Goal: Obtain resource: Download file/media

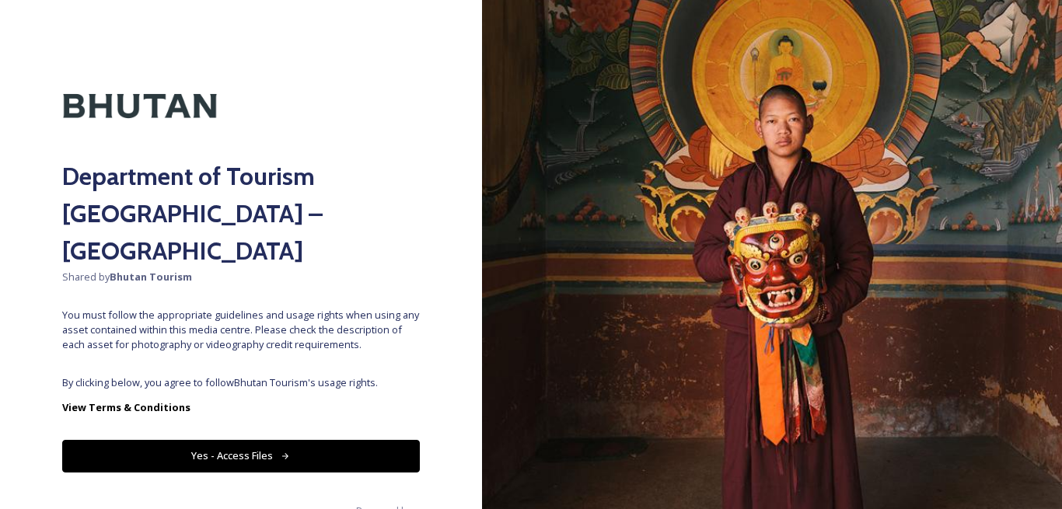
click at [272, 440] on button "Yes - Access Files" at bounding box center [241, 456] width 358 height 32
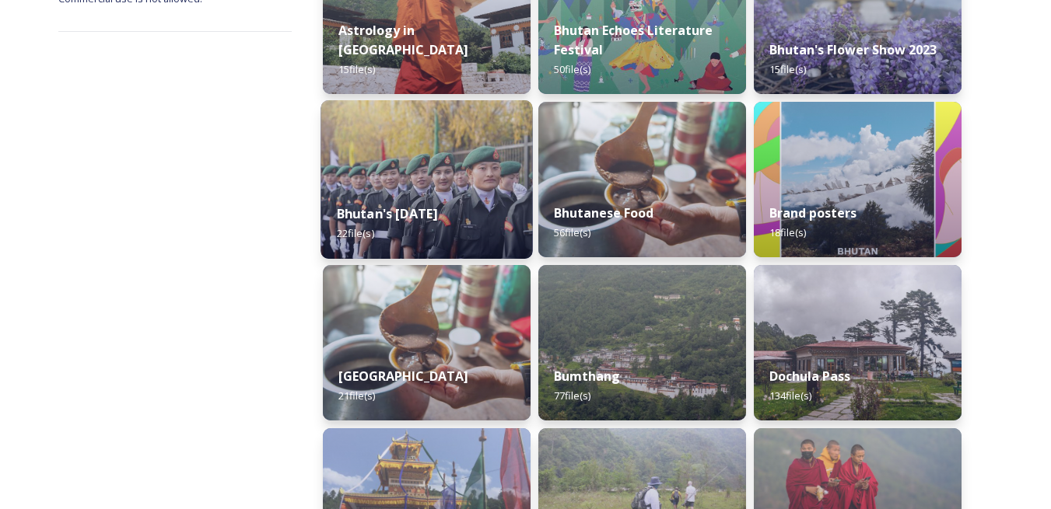
scroll to position [311, 0]
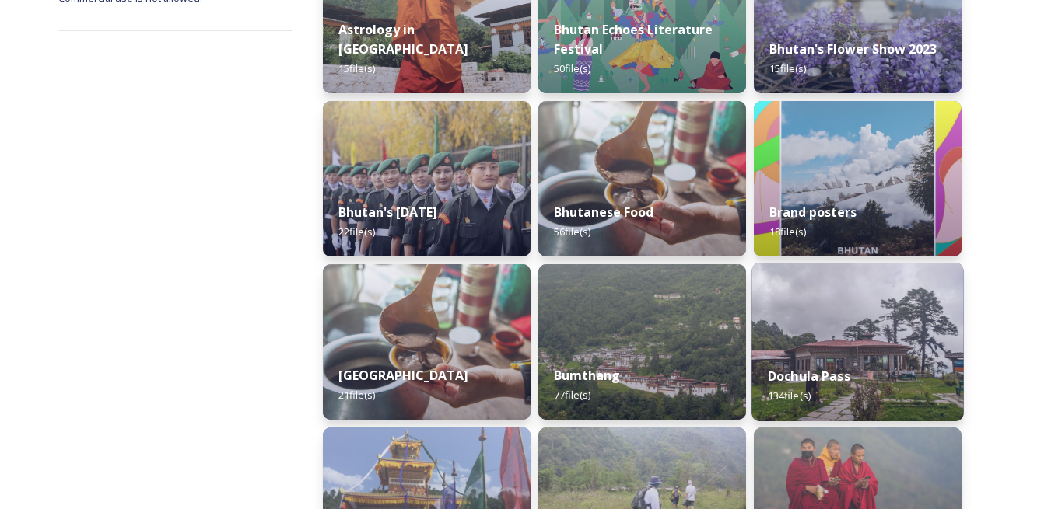
click at [768, 344] on img at bounding box center [857, 342] width 212 height 159
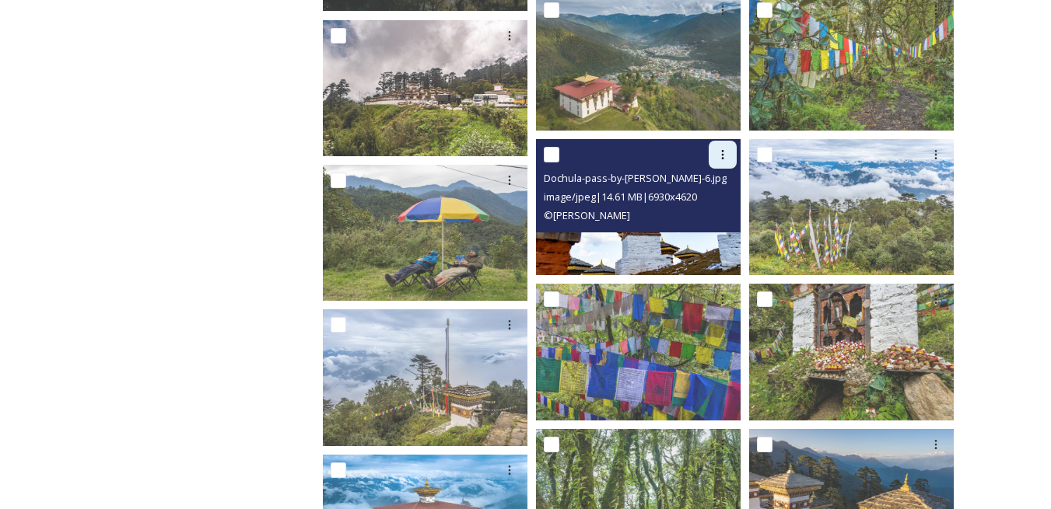
scroll to position [622, 0]
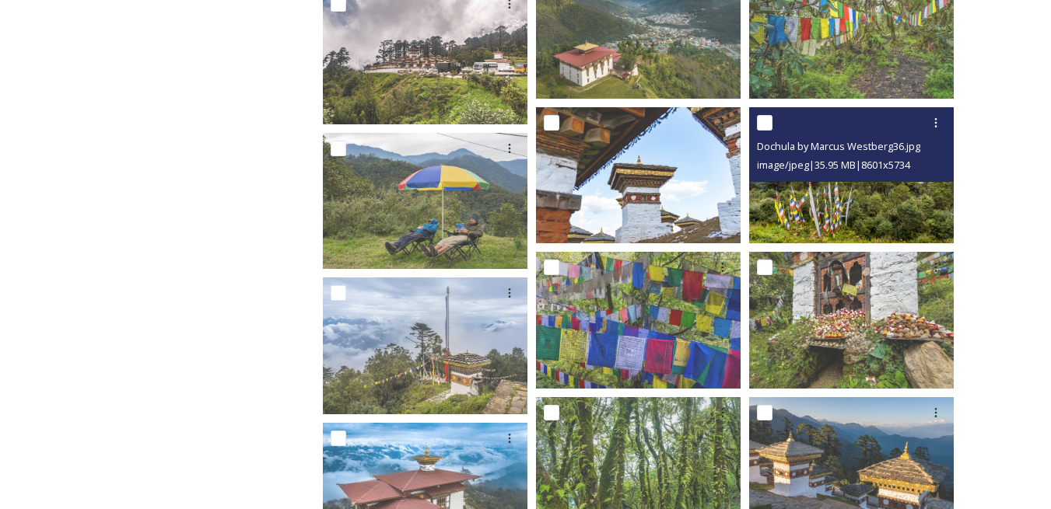
click at [783, 125] on div at bounding box center [853, 123] width 193 height 28
click at [758, 123] on input "checkbox" at bounding box center [765, 123] width 16 height 16
checkbox input "true"
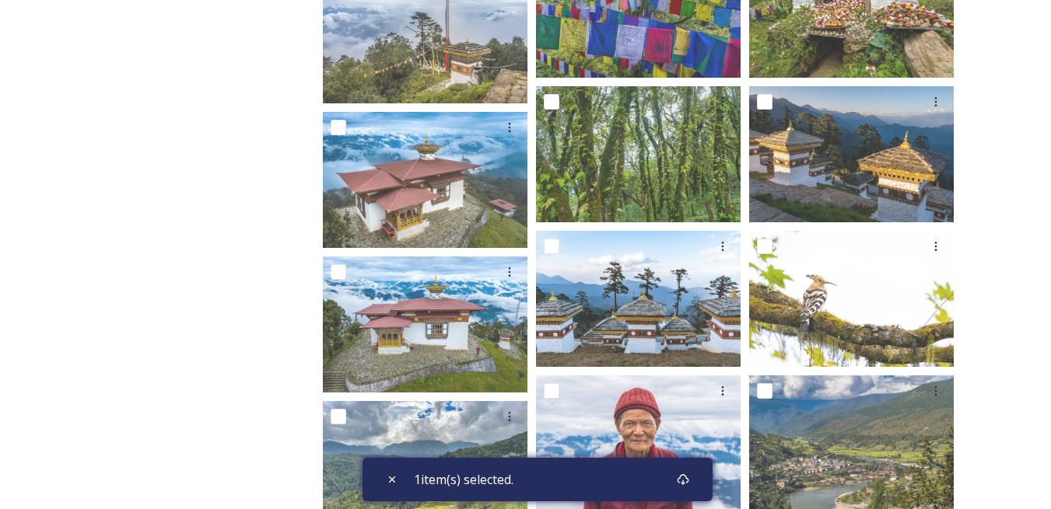
scroll to position [1400, 0]
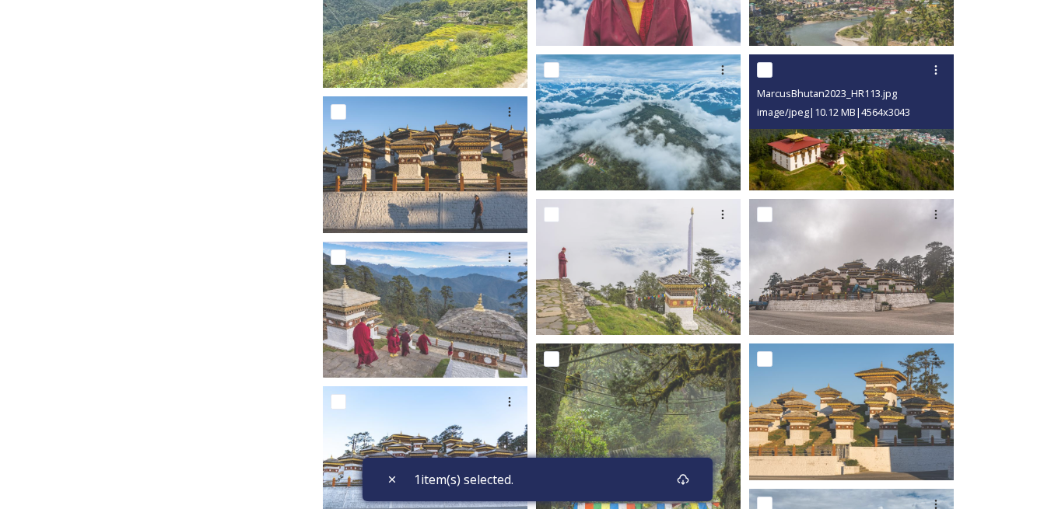
click at [763, 69] on input "checkbox" at bounding box center [765, 70] width 16 height 16
checkbox input "true"
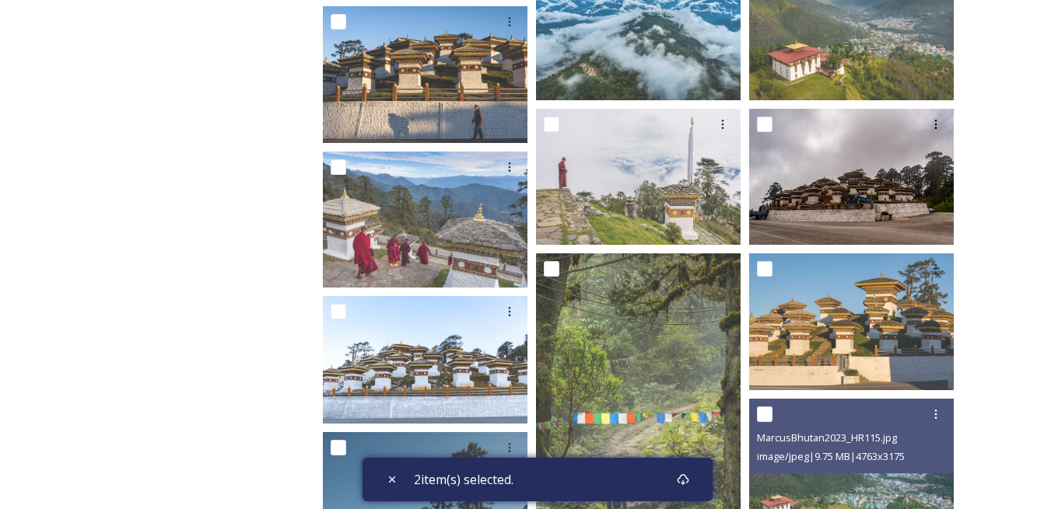
scroll to position [1633, 0]
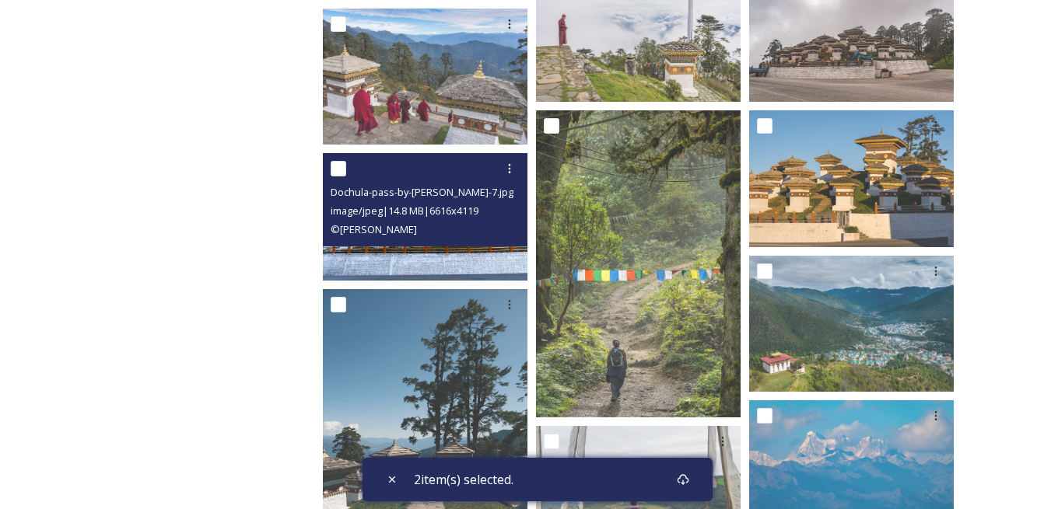
click at [338, 170] on input "checkbox" at bounding box center [339, 169] width 16 height 16
checkbox input "true"
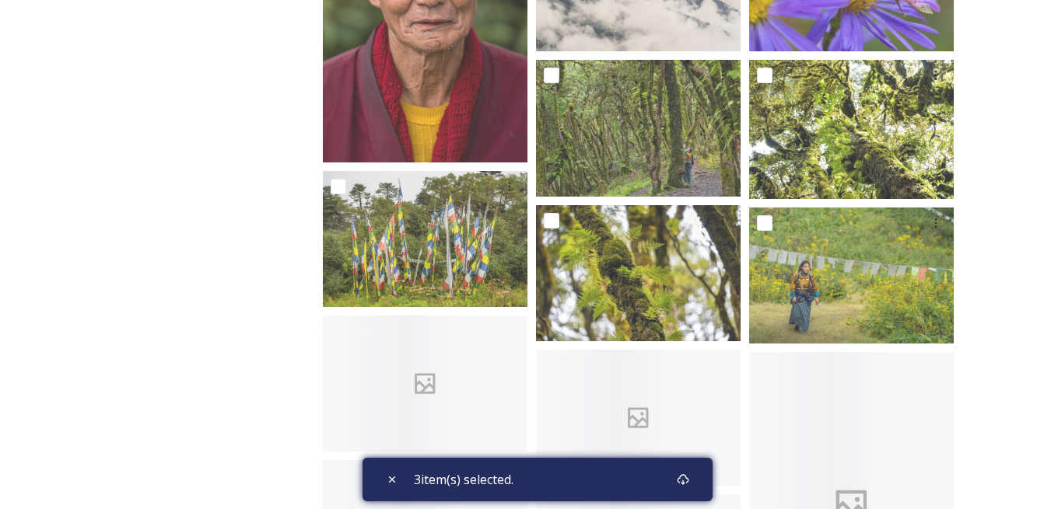
scroll to position [6144, 0]
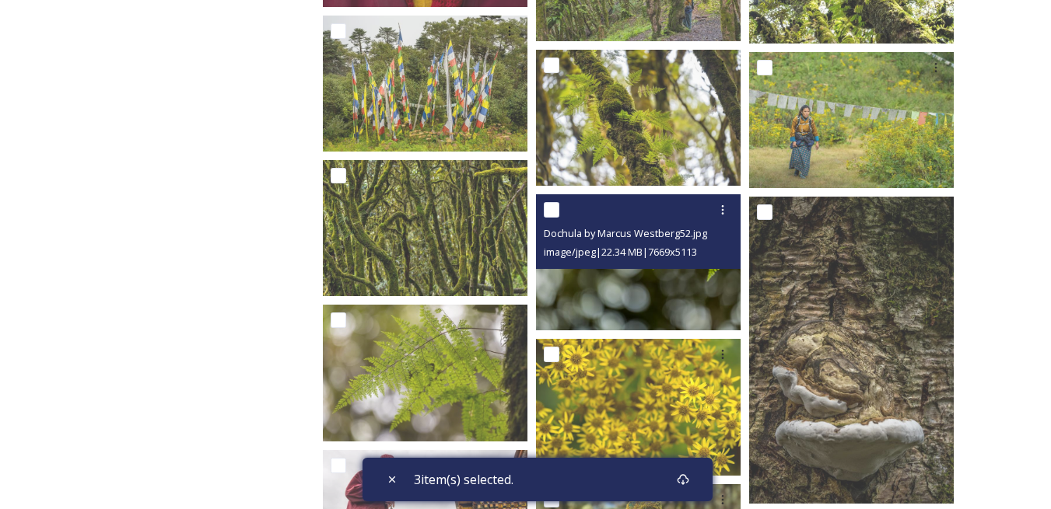
click at [555, 212] on input "checkbox" at bounding box center [552, 210] width 16 height 16
checkbox input "true"
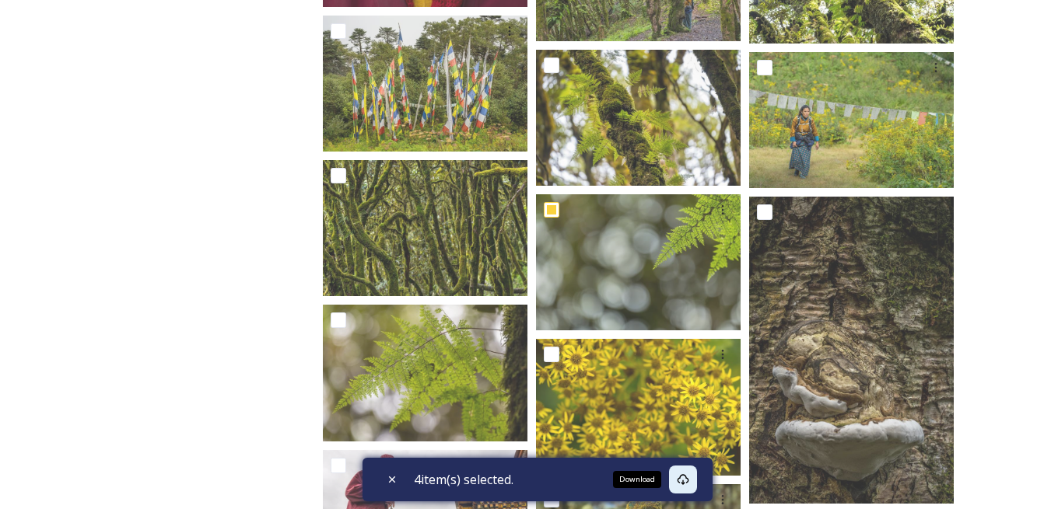
click at [688, 476] on icon at bounding box center [683, 479] width 12 height 11
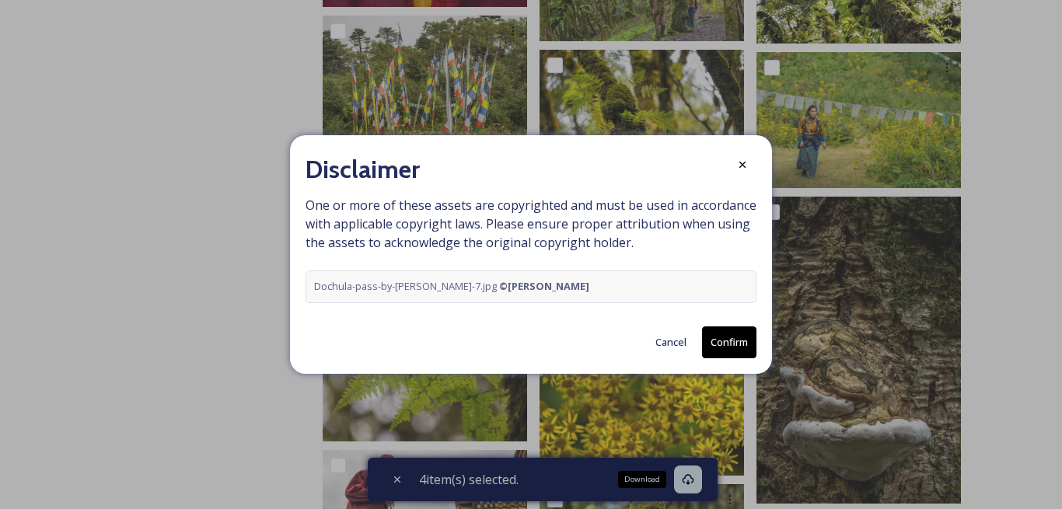
click at [743, 345] on button "Confirm" at bounding box center [729, 343] width 54 height 32
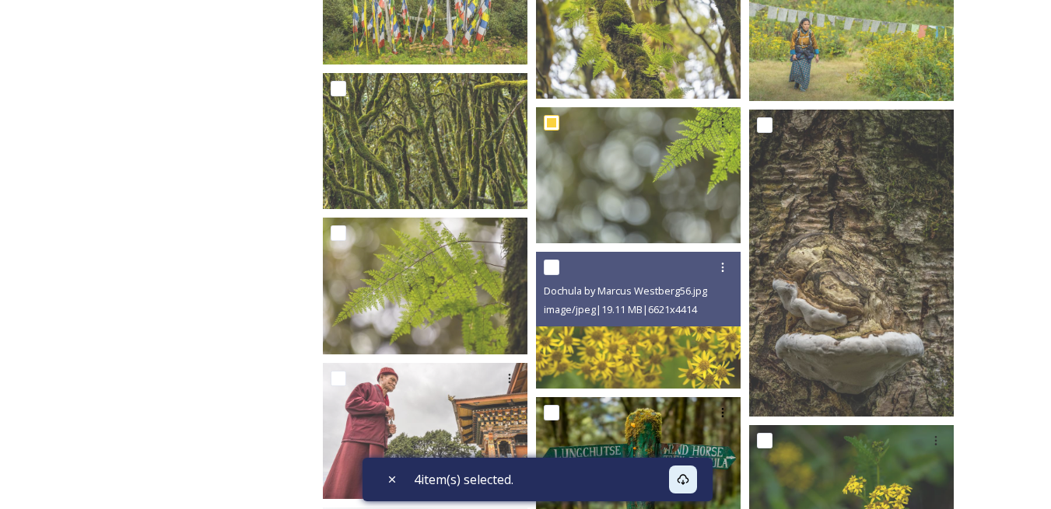
scroll to position [6377, 0]
